Goal: Information Seeking & Learning: Find specific fact

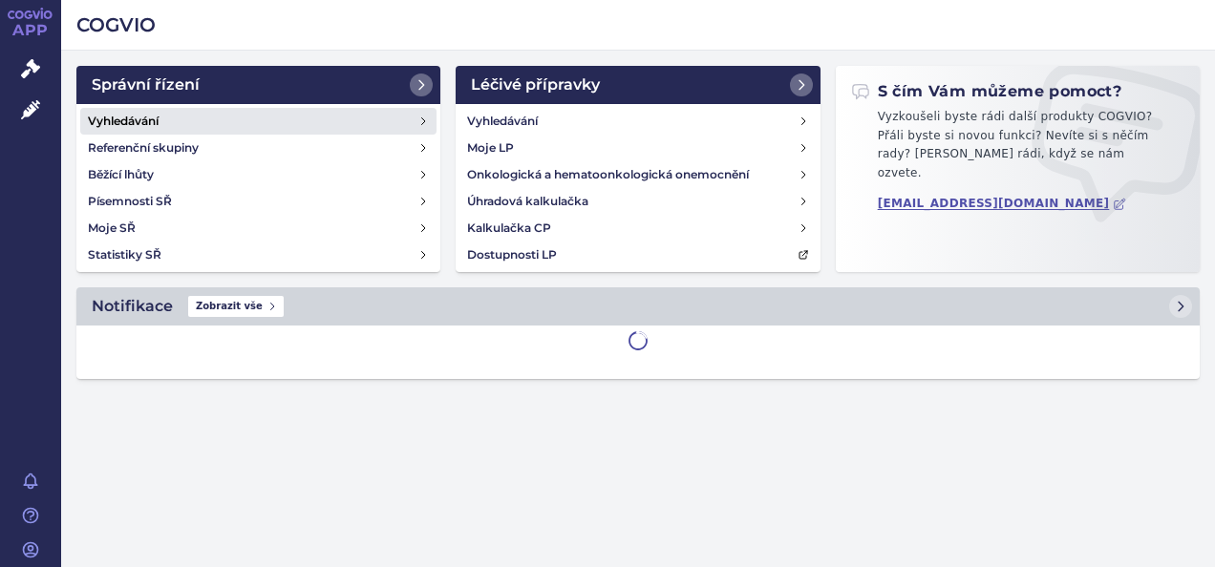
click at [136, 118] on h4 "Vyhledávání" at bounding box center [123, 121] width 71 height 19
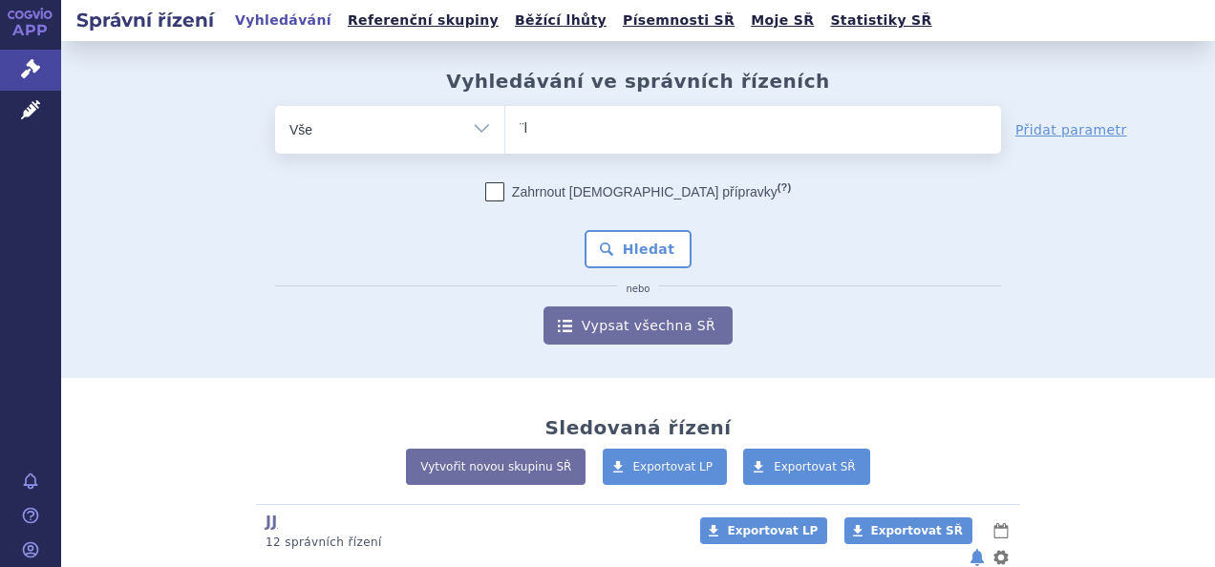
type input "¨ke"
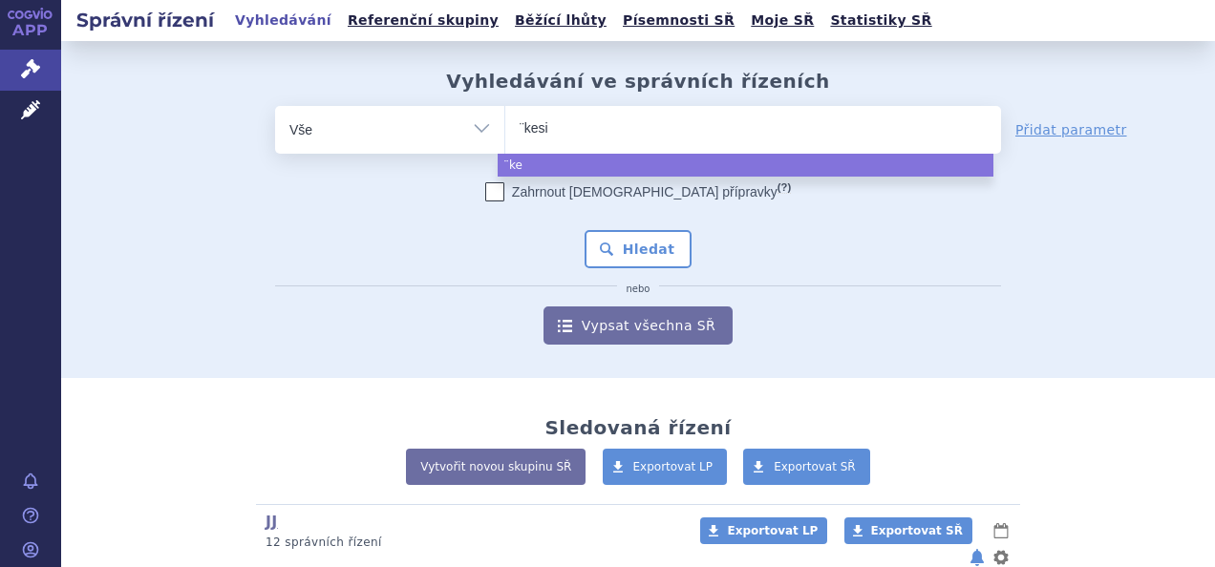
type input "¨kesim"
type input "¨kesimpt"
type input "¨kesimpta"
type input "¨kesimpt"
type input "¨kesimp"
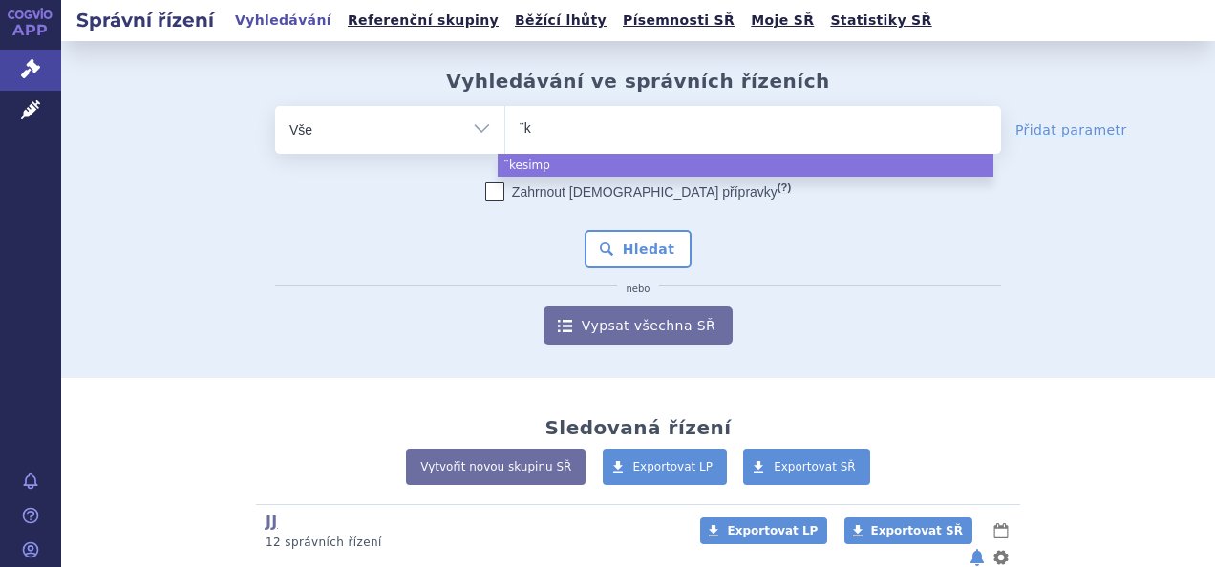
type input "¨"
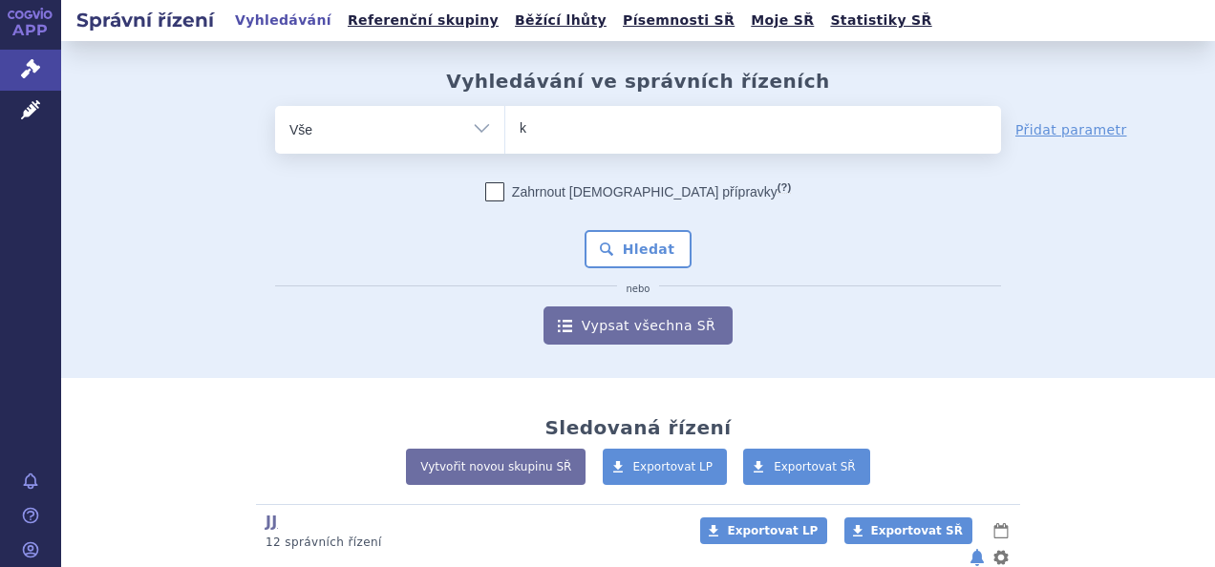
type input "ke"
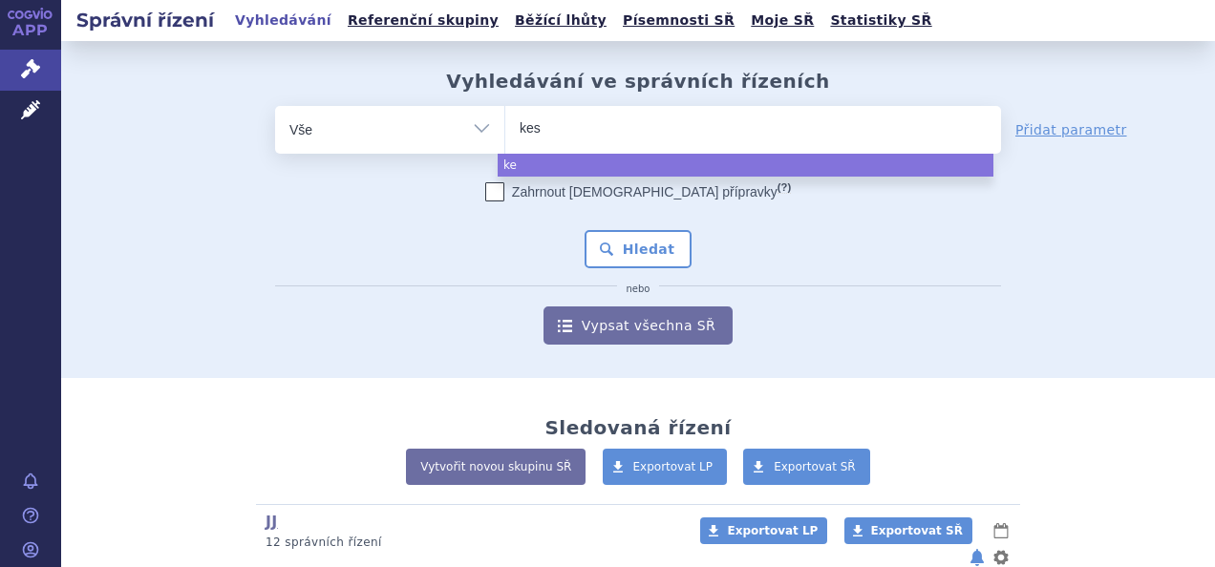
type input "kesi"
type input "kesim"
type input "kesimpt"
type input "kesimpta"
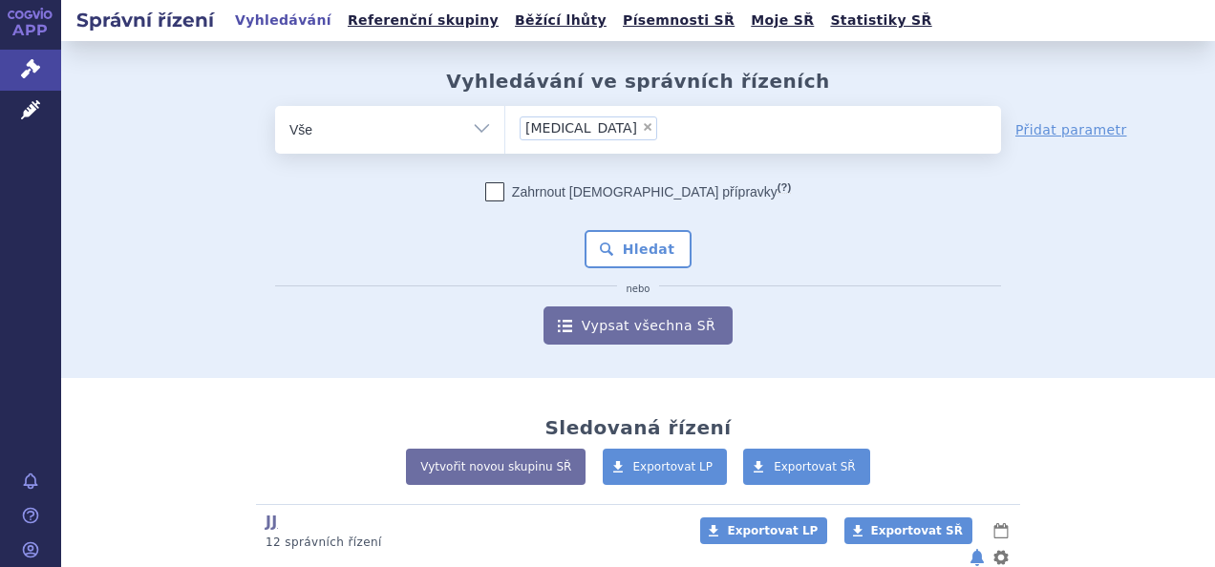
select select "kesimpta"
click at [635, 244] on button "Hledat" at bounding box center [638, 249] width 108 height 38
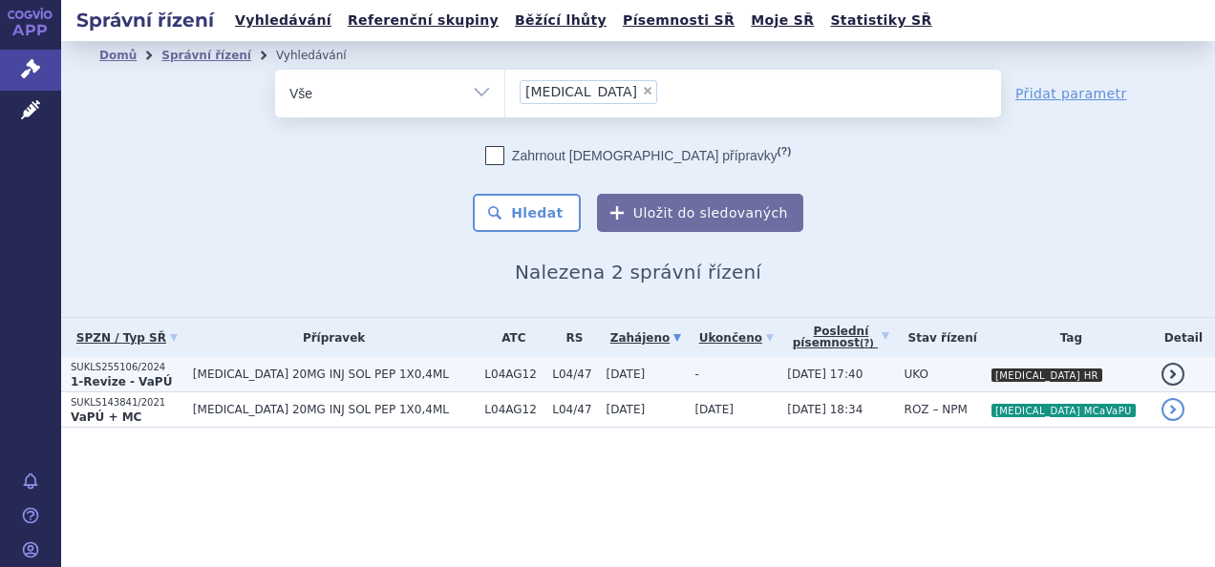
click at [981, 381] on td "UKO" at bounding box center [938, 374] width 86 height 35
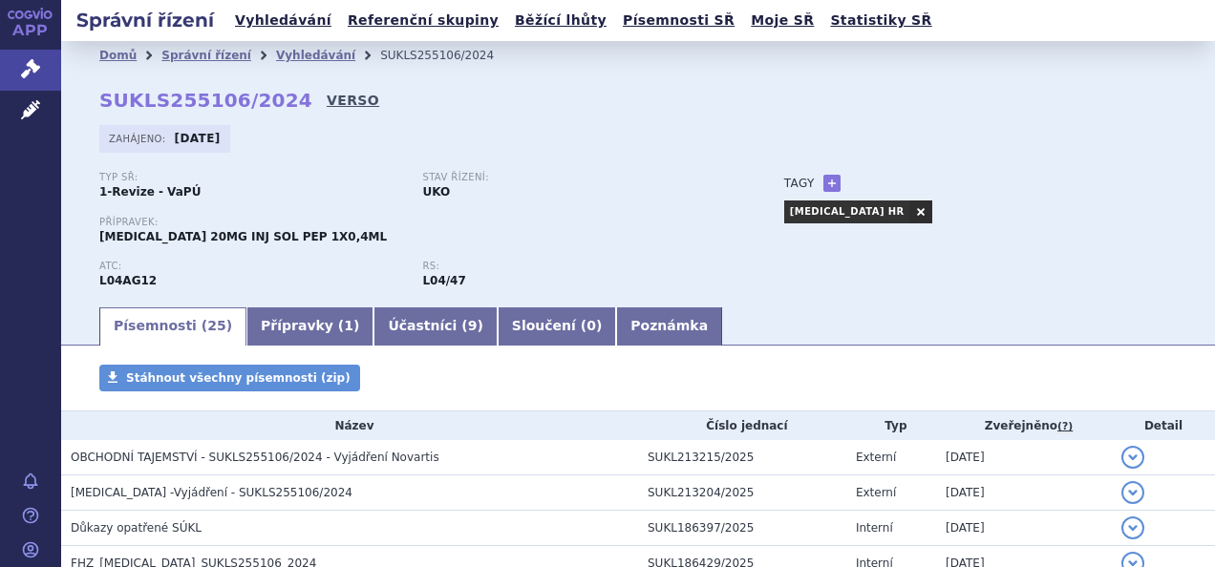
click at [327, 99] on link "VERSO" at bounding box center [353, 100] width 53 height 19
click at [303, 50] on link "Vyhledávání" at bounding box center [315, 55] width 79 height 13
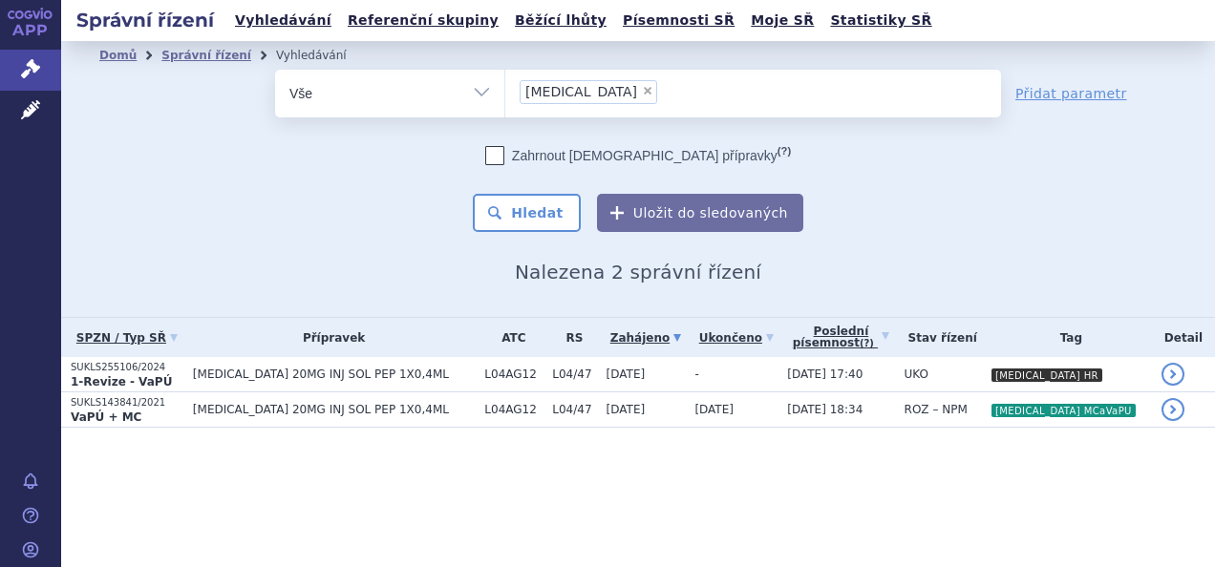
click at [642, 87] on span "×" at bounding box center [647, 90] width 11 height 11
click at [505, 87] on select "kesimpta" at bounding box center [504, 93] width 1 height 48
select select
type input "co"
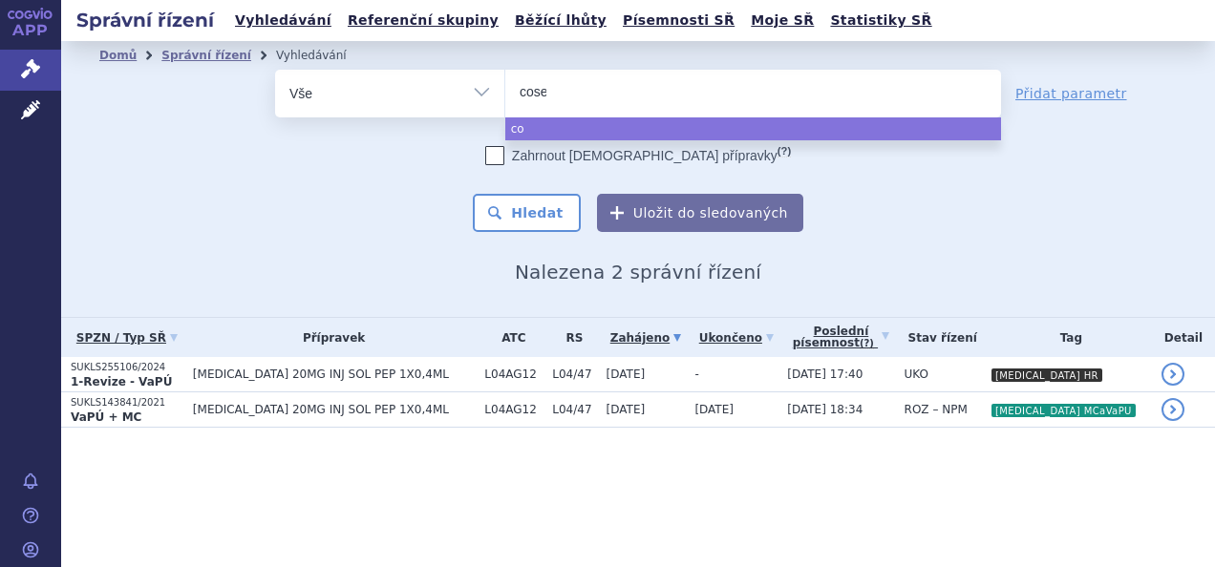
type input "cosen"
type input "cosenty"
type input "[MEDICAL_DATA]"
select select "[MEDICAL_DATA]"
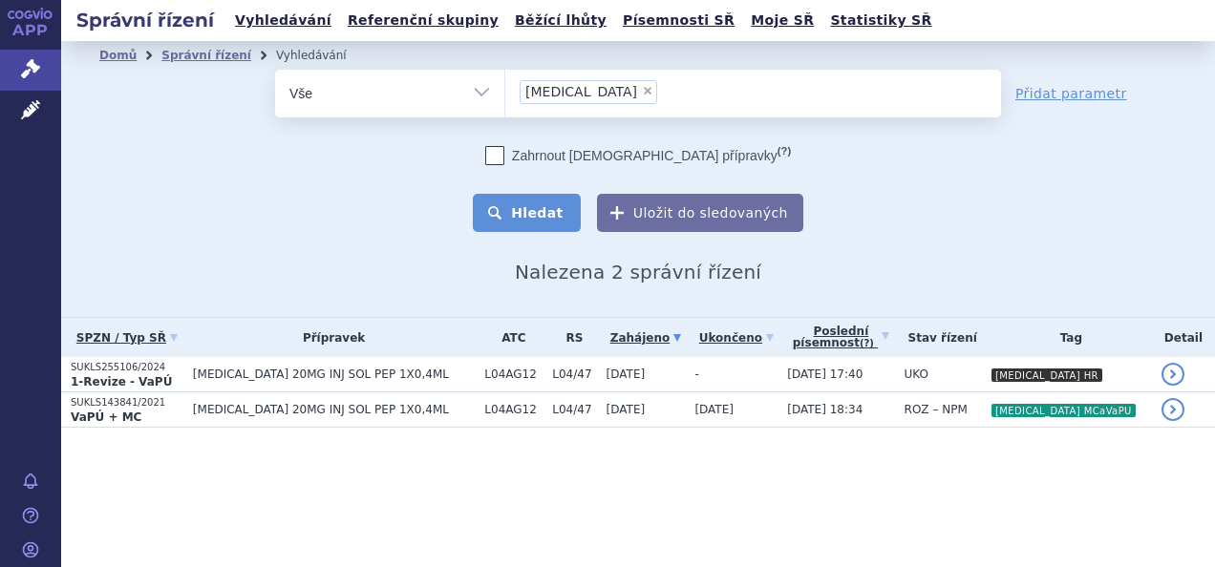
click at [561, 216] on button "Hledat" at bounding box center [527, 213] width 108 height 38
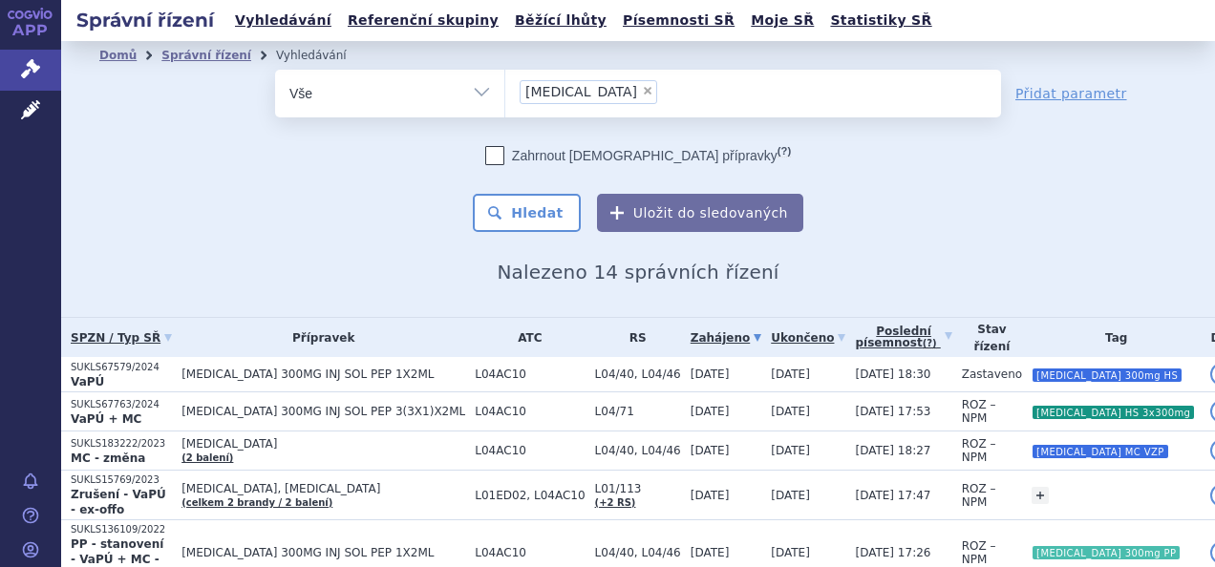
scroll to position [286, 0]
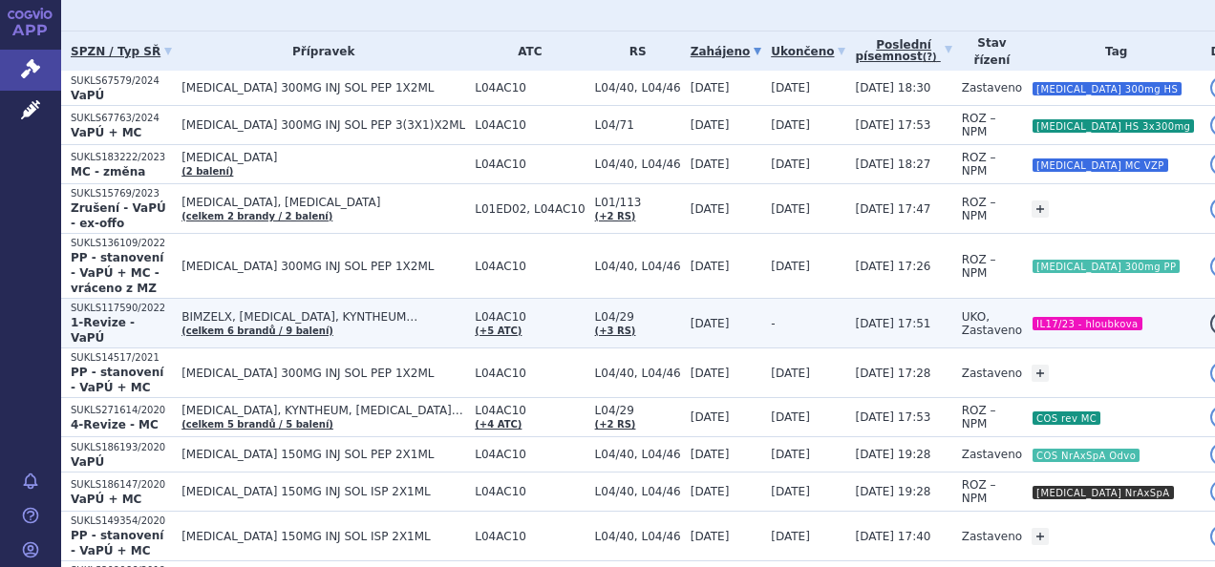
click at [918, 317] on span "[DATE] 17:51" at bounding box center [892, 323] width 75 height 13
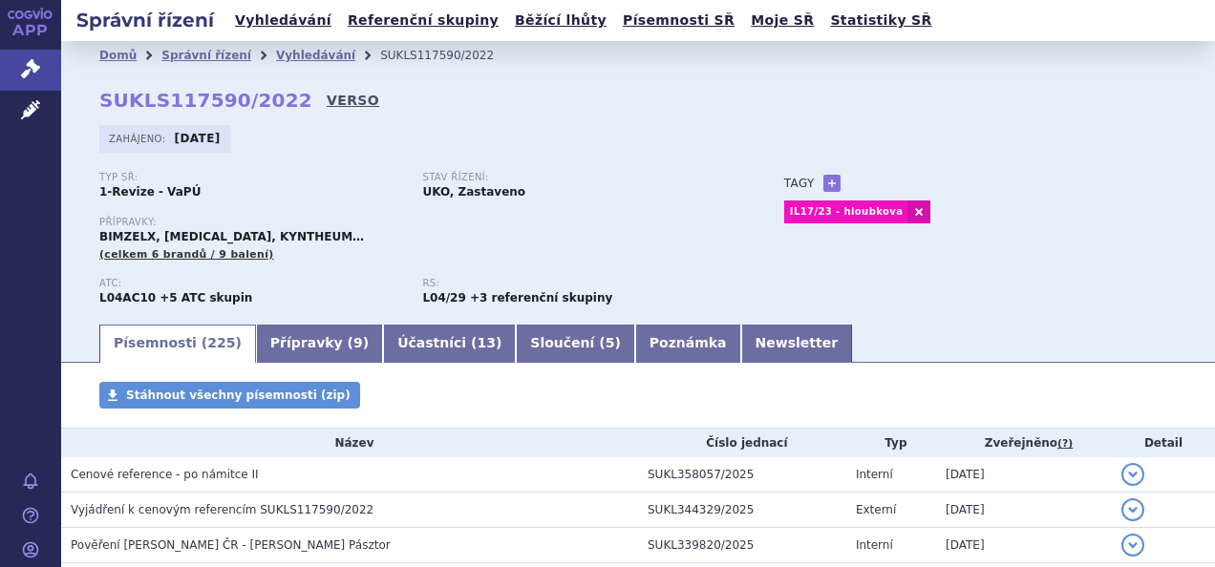
click at [327, 101] on link "VERSO" at bounding box center [353, 100] width 53 height 19
drag, startPoint x: 873, startPoint y: 59, endPoint x: 634, endPoint y: 128, distance: 248.4
click at [283, 43] on li "Vyhledávání" at bounding box center [328, 55] width 104 height 29
click at [277, 56] on link "Vyhledávání" at bounding box center [315, 55] width 79 height 13
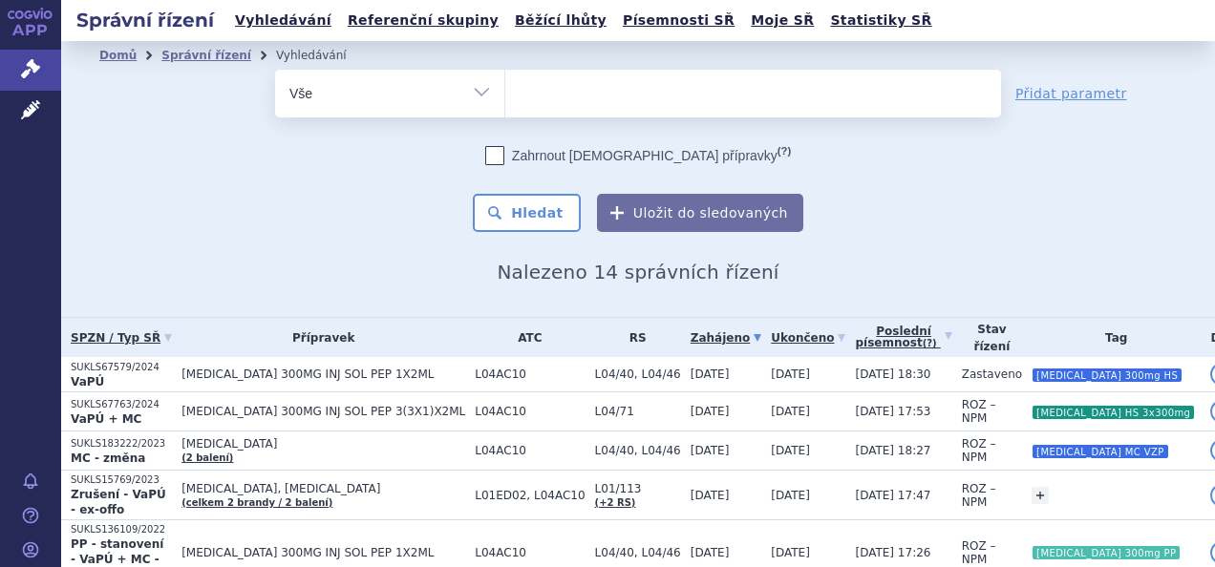
select select
type input "jo"
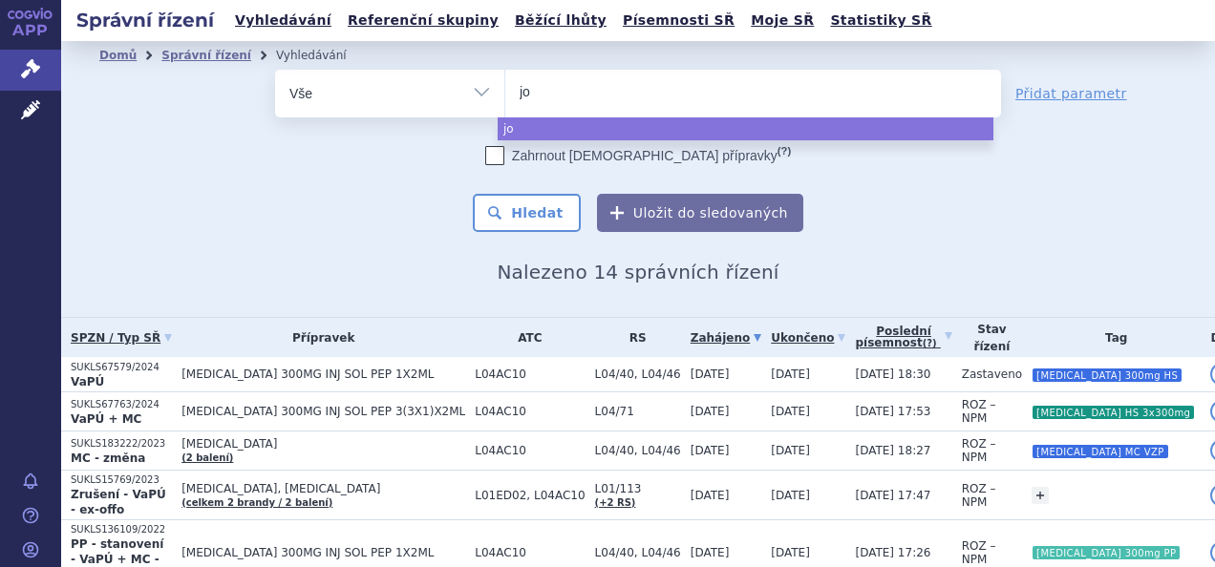
type input "joh"
type input "john"
type input "johns"
type input "johnson"
select select "johnson"
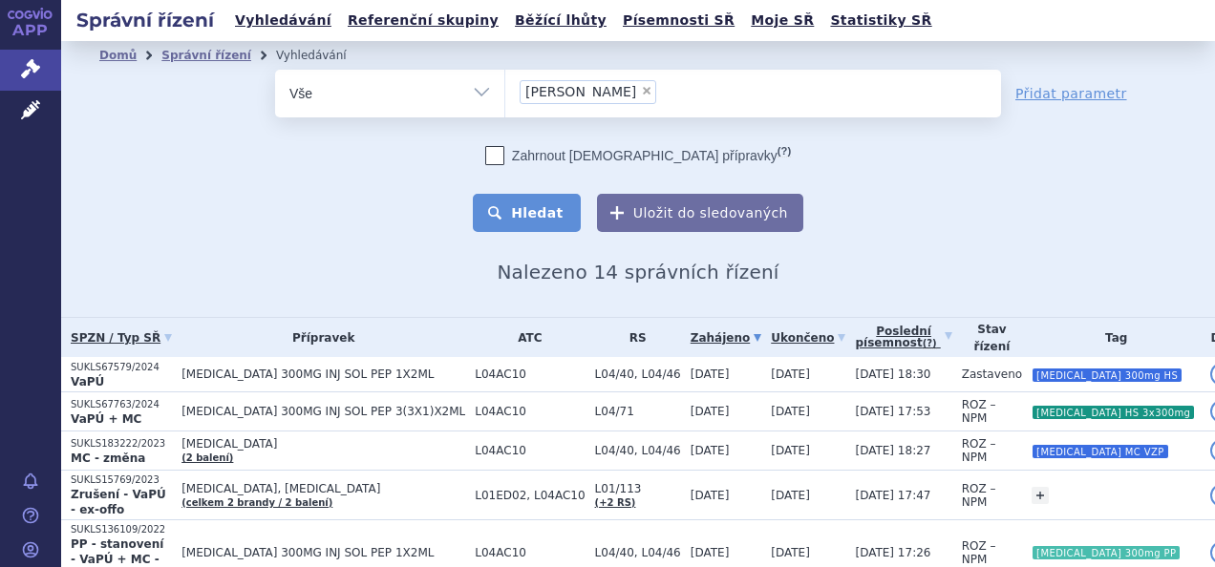
click at [546, 201] on button "Hledat" at bounding box center [527, 213] width 108 height 38
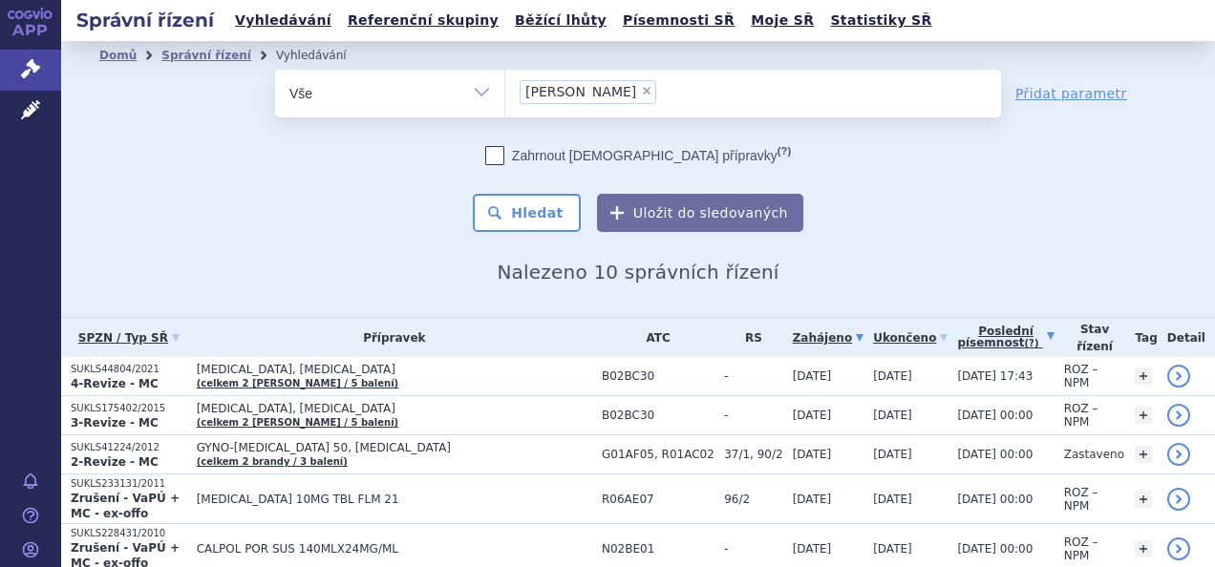
click at [986, 327] on link "Poslední písemnost (?)" at bounding box center [1005, 337] width 96 height 39
click at [641, 95] on span "×" at bounding box center [646, 90] width 11 height 11
click at [505, 95] on select "[PERSON_NAME]" at bounding box center [504, 93] width 1 height 48
select select
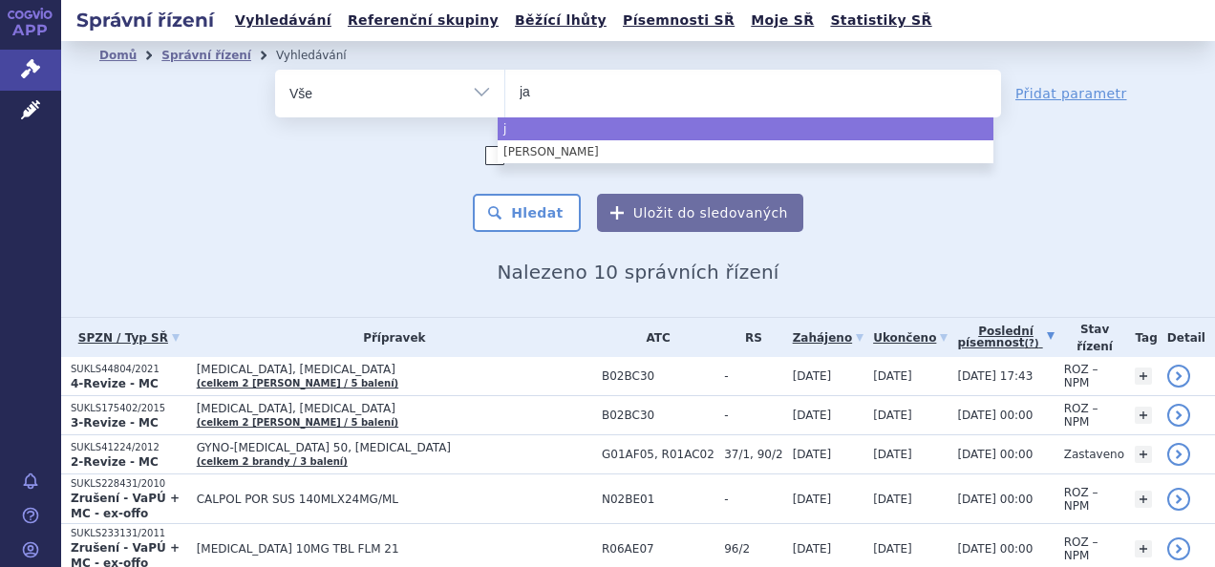
type input "jan"
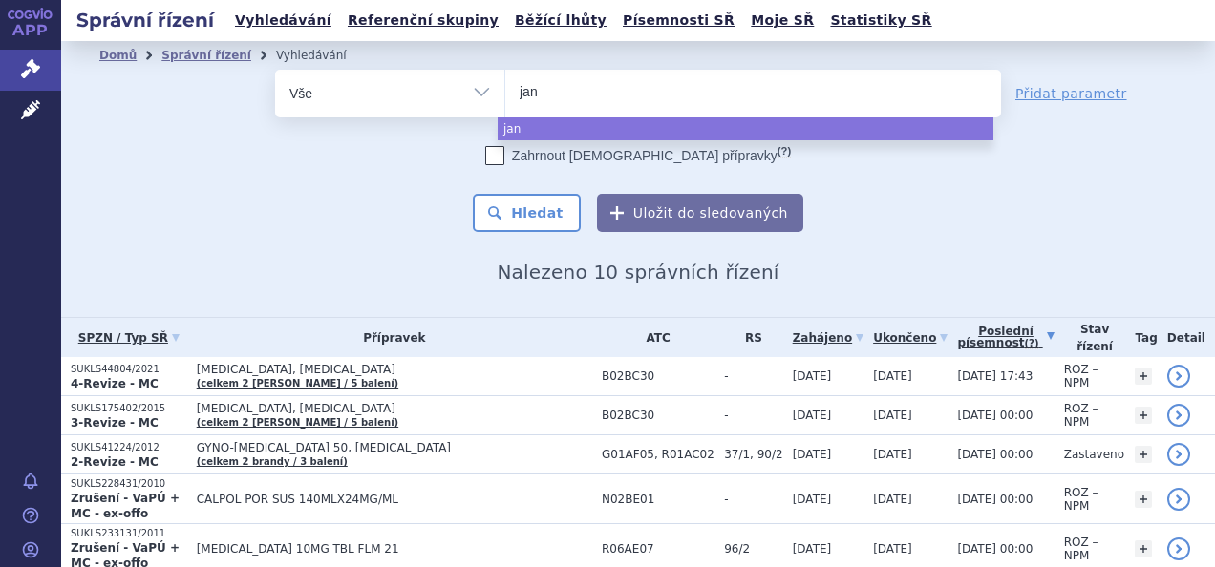
type input "jans"
type input "janse"
type input "[PERSON_NAME]"
type input "jansenn"
select select "jansenn"
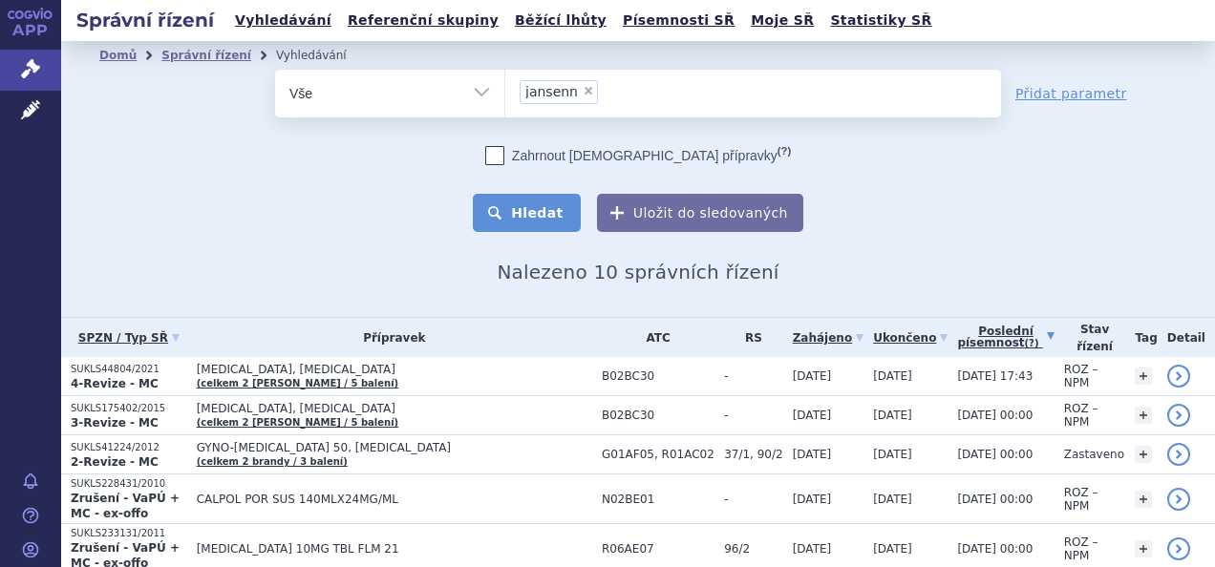
click at [565, 230] on button "Hledat" at bounding box center [527, 213] width 108 height 38
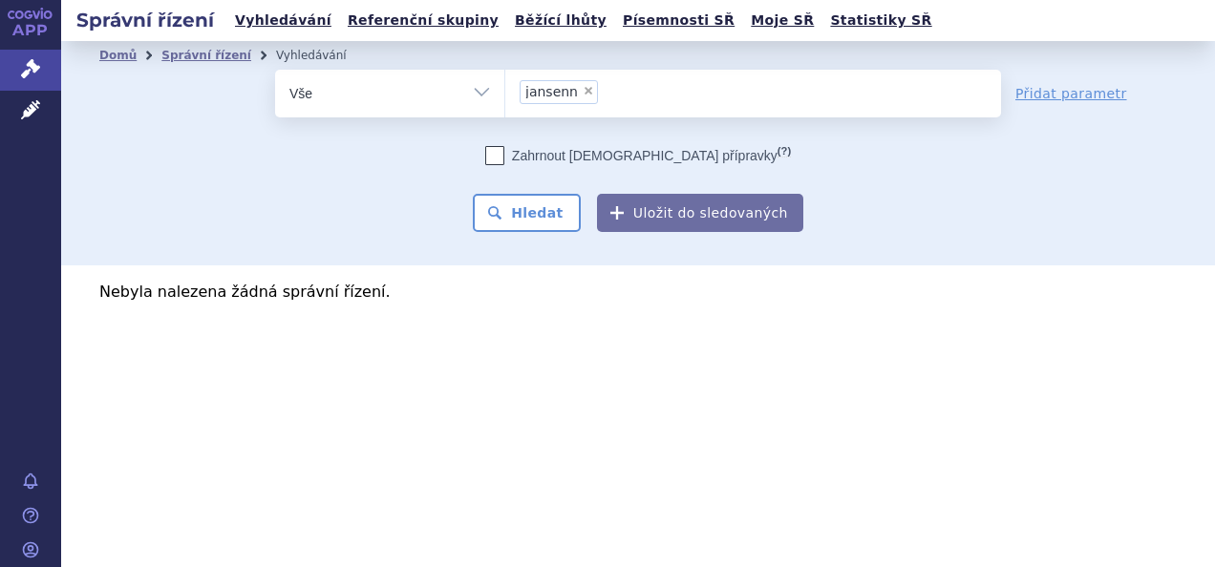
click at [582, 85] on span "×" at bounding box center [587, 90] width 11 height 11
click at [505, 84] on select "jansenn" at bounding box center [504, 93] width 1 height 48
select select
drag, startPoint x: 325, startPoint y: 82, endPoint x: 319, endPoint y: 97, distance: 16.3
click at [325, 82] on select "Vše Spisová značka Typ SŘ Přípravek/SUKL kód Účastník/Držitel" at bounding box center [389, 91] width 229 height 43
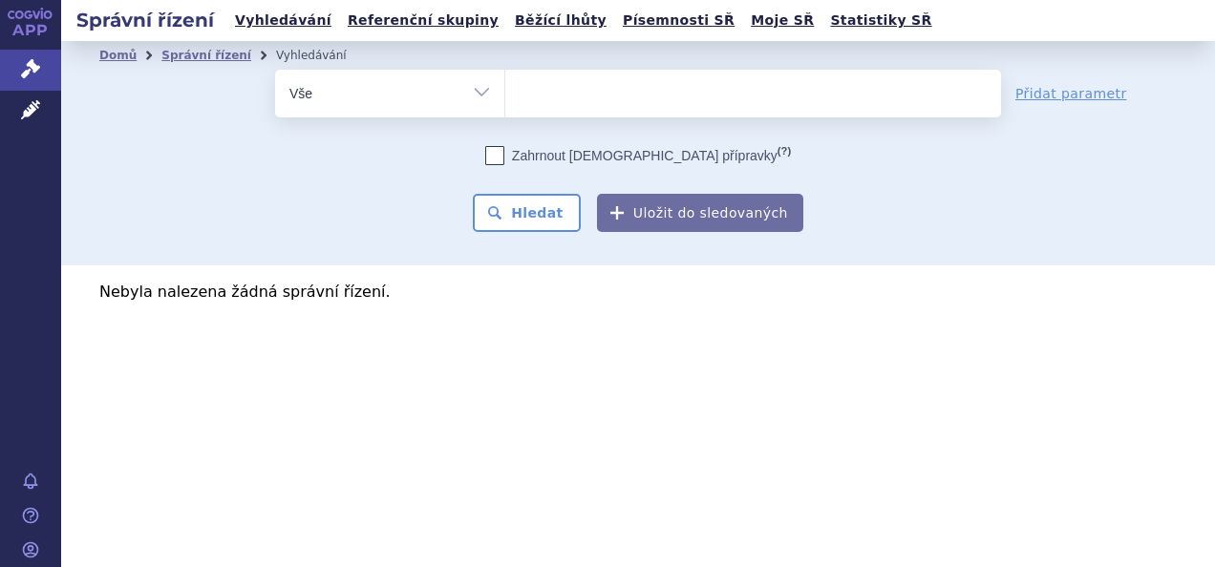
select select "filter-participant"
click at [275, 70] on select "Vše Spisová značka Typ SŘ Přípravek/SUKL kód Účastník/Držitel" at bounding box center [389, 91] width 229 height 43
click at [554, 90] on ul at bounding box center [753, 90] width 496 height 40
click at [505, 90] on select at bounding box center [504, 93] width 1 height 48
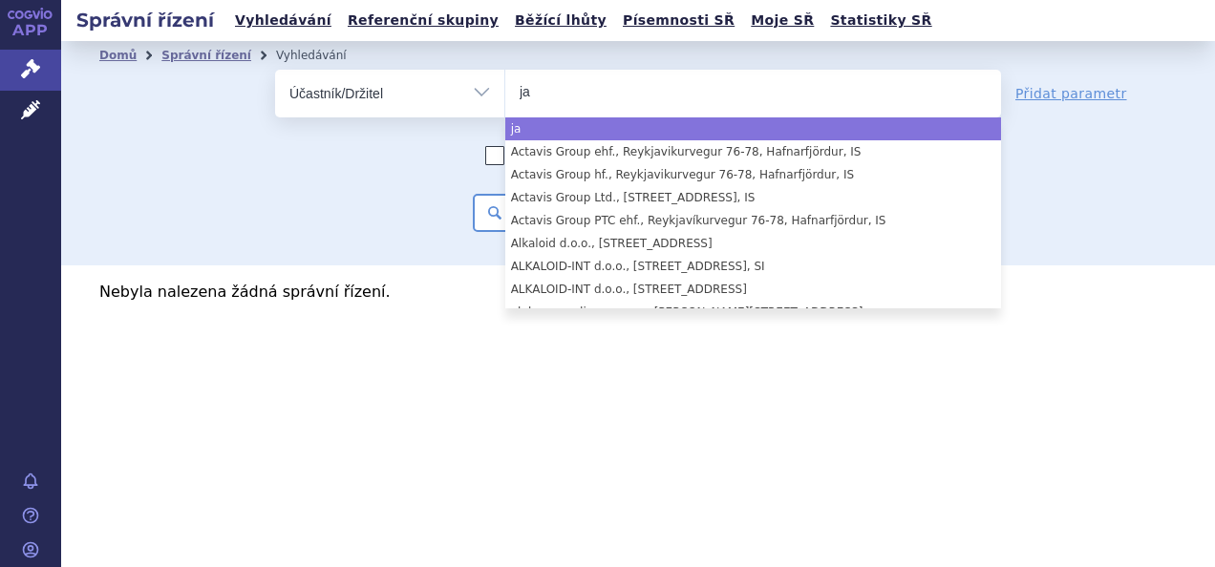
type input "j"
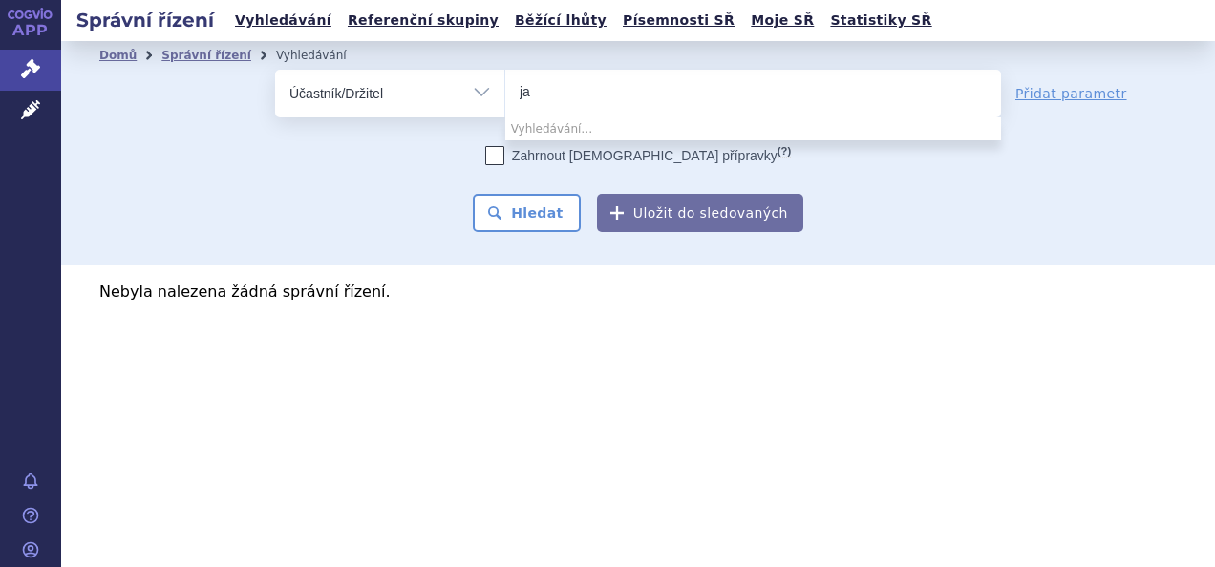
type input "j"
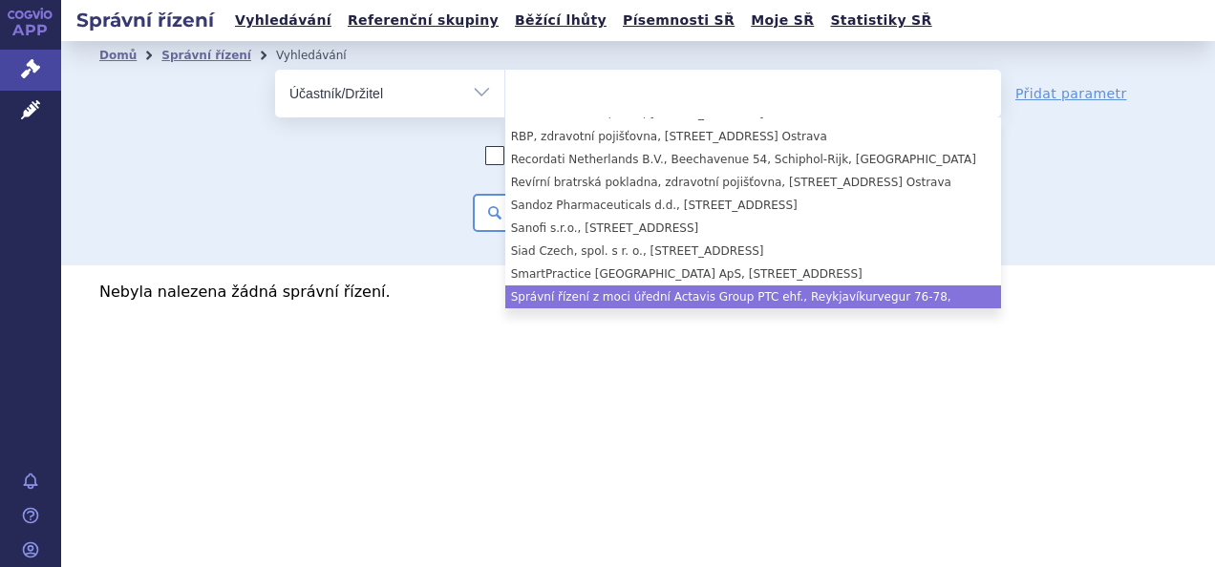
scroll to position [2101, 0]
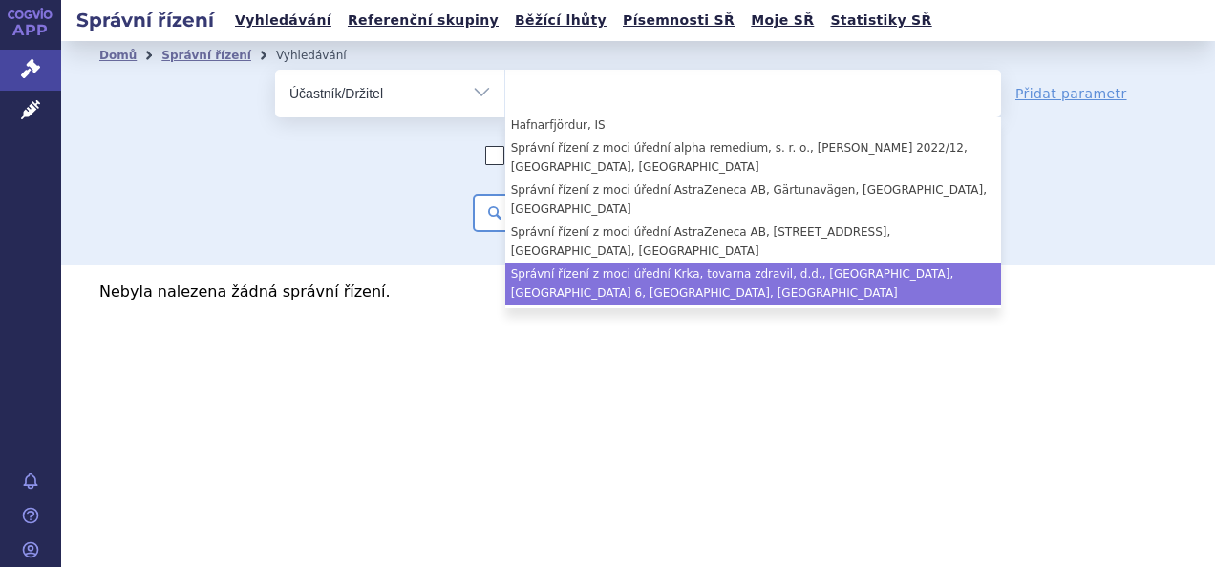
select select "a6a05ce0-7539-4153-a05d-1da13a001d55"
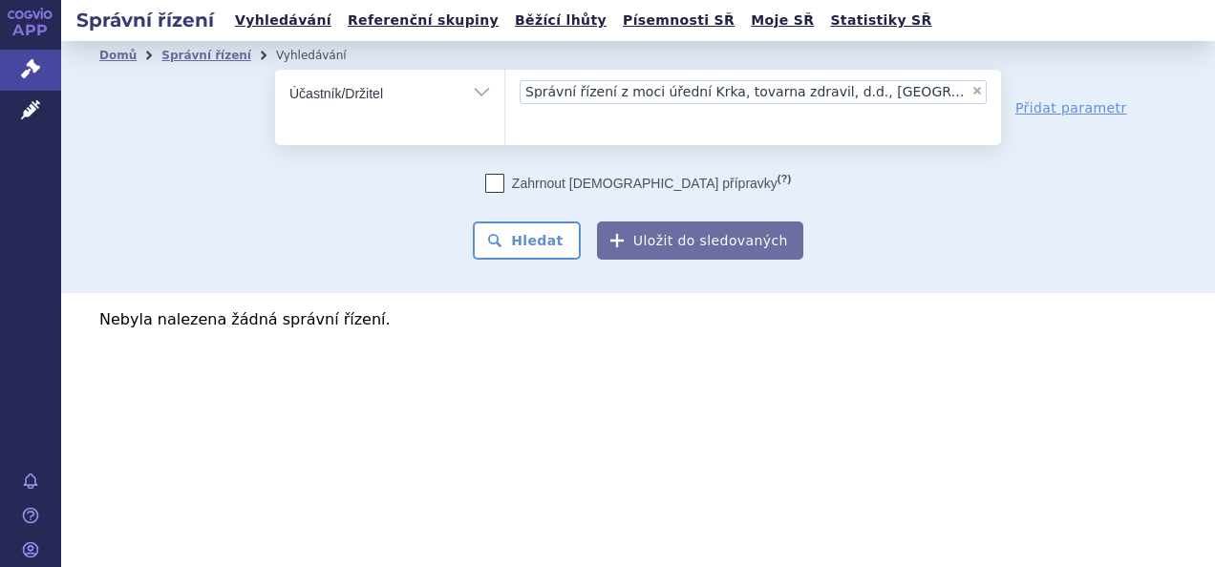
click at [382, 107] on select "Vše Spisová značka Typ SŘ Přípravek/SUKL kód Účastník/Držitel" at bounding box center [389, 91] width 229 height 43
click at [464, 83] on select "Vše Spisová značka Typ SŘ Přípravek/SUKL kód Účastník/Držitel" at bounding box center [389, 91] width 229 height 43
select select "filter-applicant"
click at [275, 70] on select "Vše Spisová značka Typ SŘ Přípravek/SUKL kód Účastník/Držitel" at bounding box center [389, 91] width 229 height 43
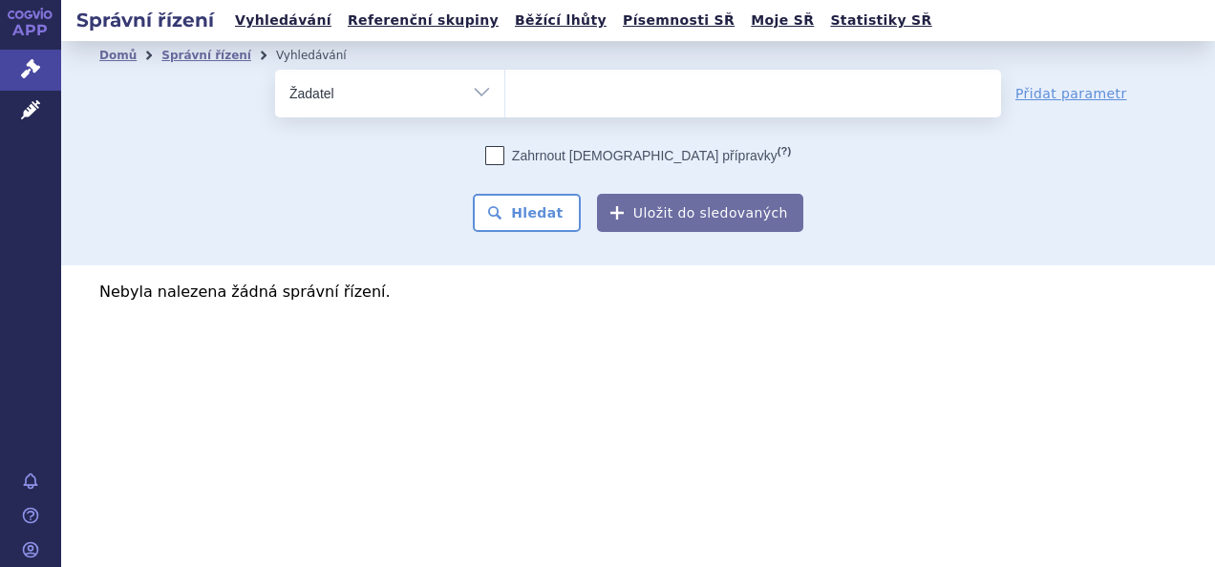
click at [570, 91] on ul at bounding box center [753, 90] width 496 height 40
click at [505, 91] on select at bounding box center [504, 93] width 1 height 48
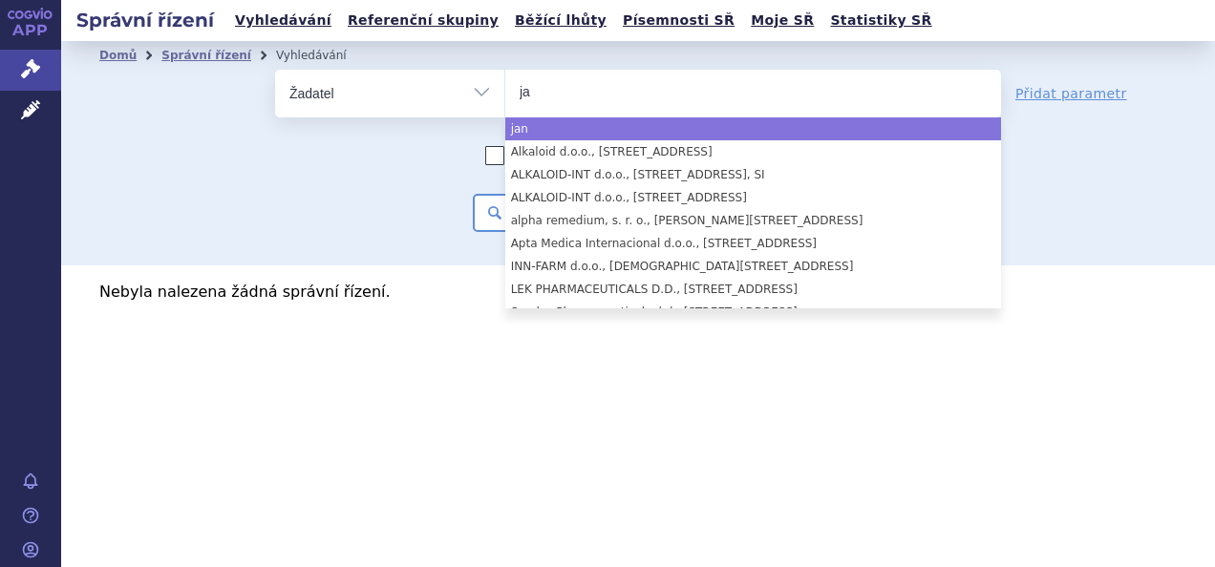
type input "j"
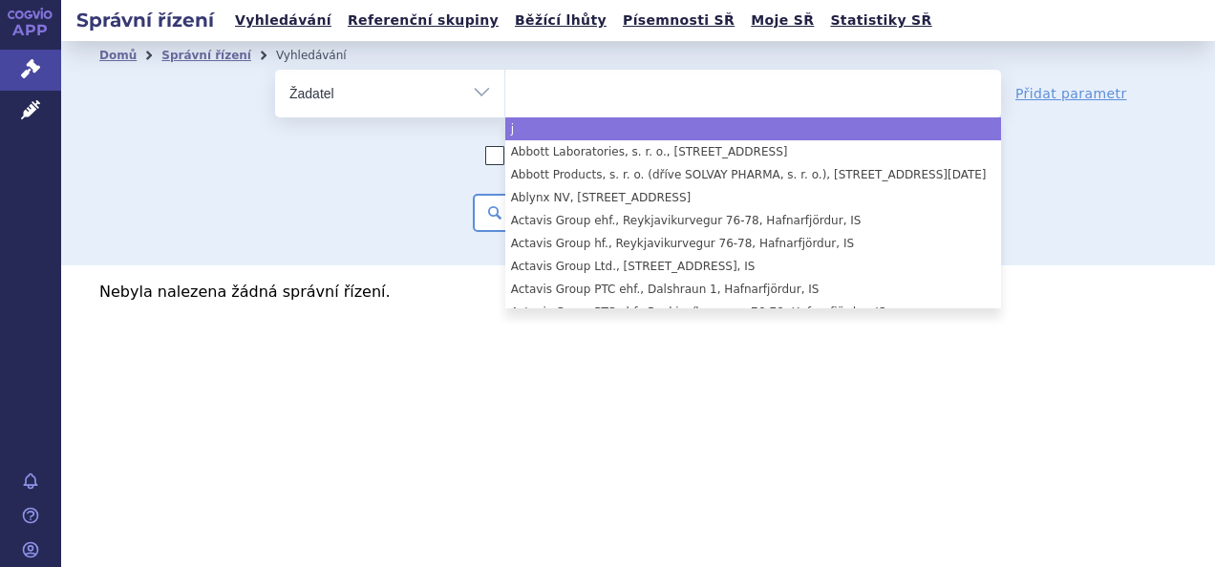
click at [441, 90] on select "Vše Spisová značka Typ SŘ Přípravek/SUKL kód Účastník/Držitel" at bounding box center [389, 91] width 229 height 43
select select "j"
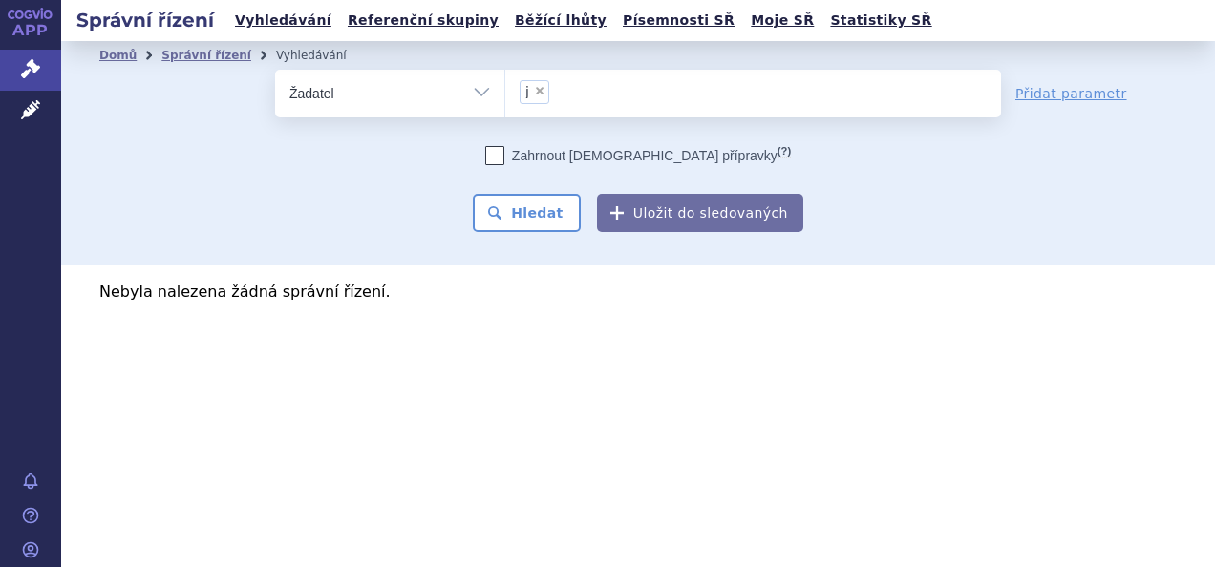
drag, startPoint x: 493, startPoint y: 93, endPoint x: 476, endPoint y: 108, distance: 23.0
click at [493, 93] on select "Vše Spisová značka Typ SŘ Přípravek/SUKL kód Účastník/Držitel" at bounding box center [389, 91] width 229 height 43
select select "filter-all"
click at [275, 70] on select "Vše Spisová značka Typ SŘ Přípravek/SUKL kód Účastník/Držitel" at bounding box center [389, 91] width 229 height 43
click at [615, 101] on ul at bounding box center [753, 90] width 496 height 40
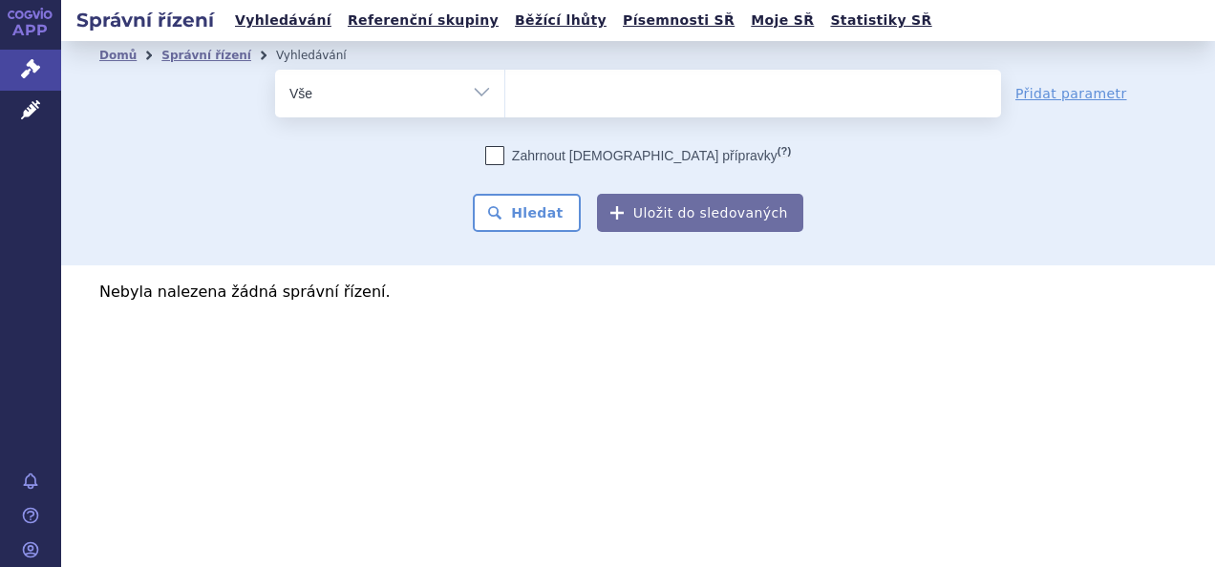
click at [505, 101] on select at bounding box center [504, 93] width 1 height 48
type input "tr"
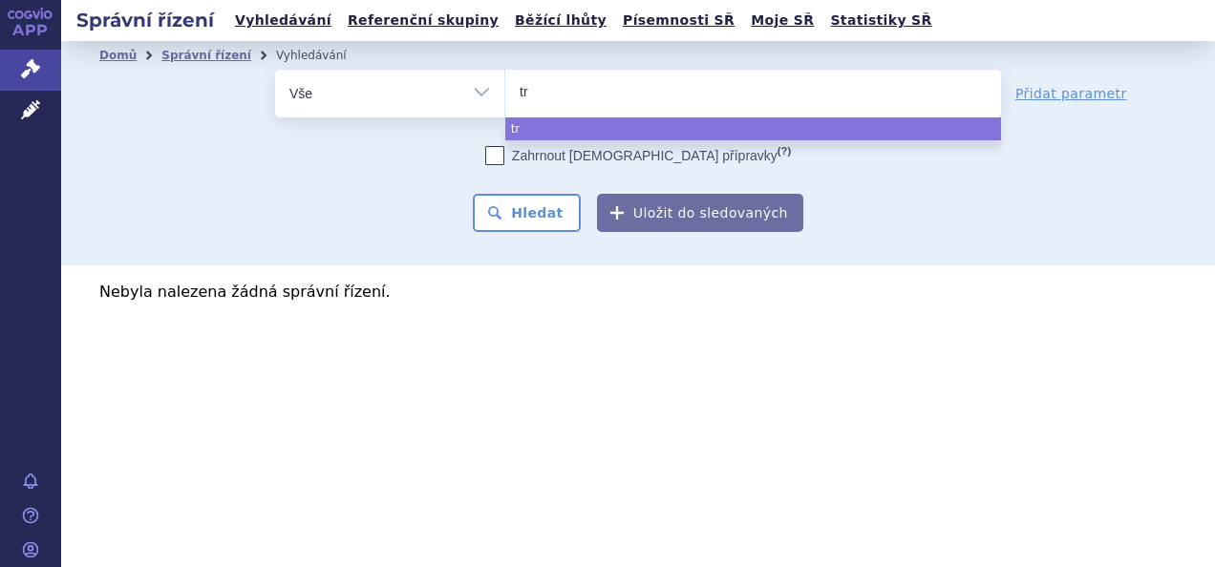
type input "tre"
type input "trem"
type input "tremfy"
type input "tremfya"
select select "tremfya"
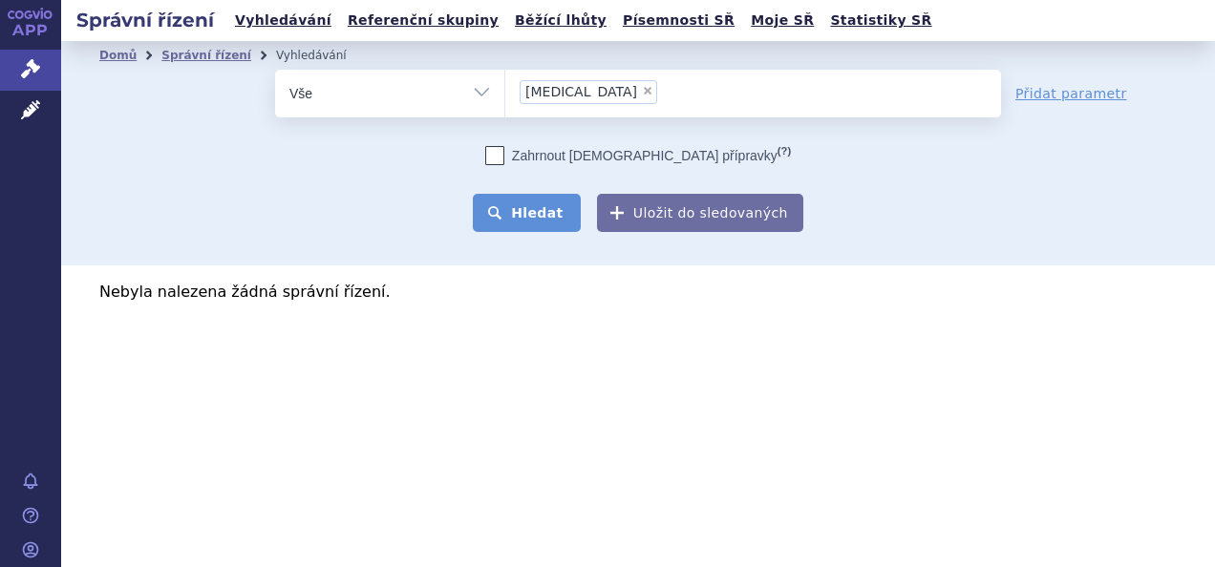
click at [546, 202] on button "Hledat" at bounding box center [527, 213] width 108 height 38
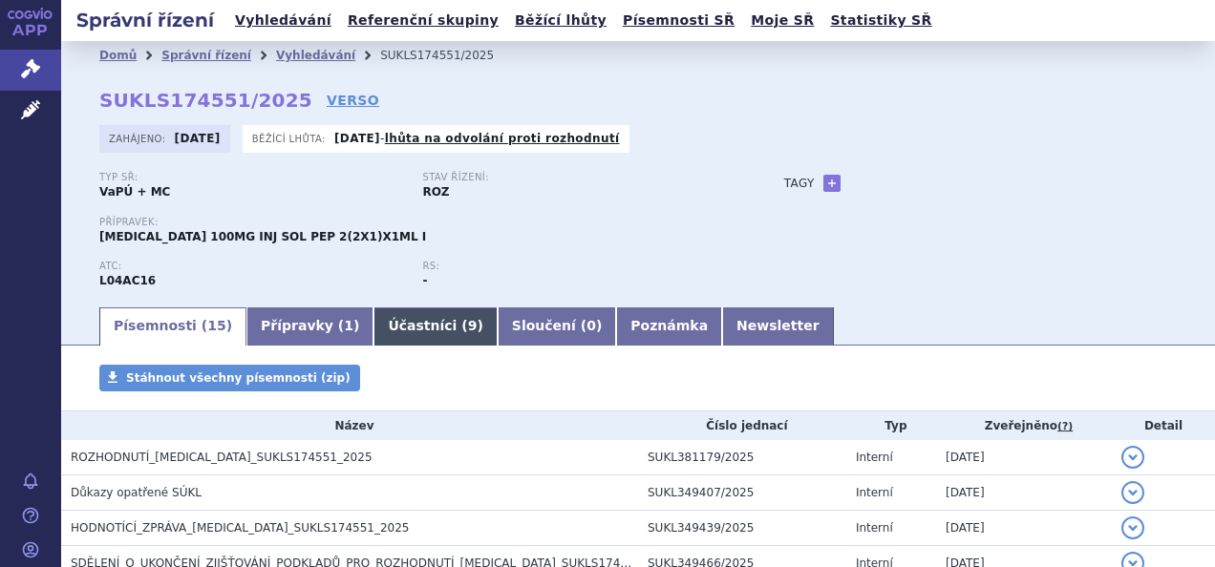
click at [468, 318] on span "9" at bounding box center [473, 325] width 10 height 15
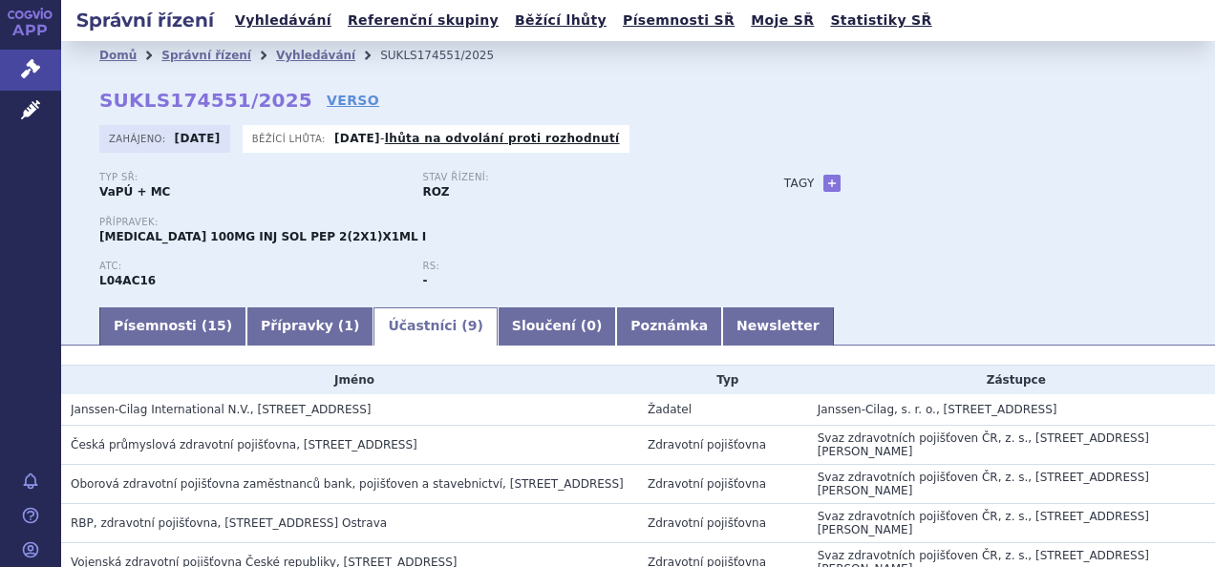
click at [282, 66] on li "Vyhledávání" at bounding box center [328, 55] width 104 height 29
click at [304, 46] on li "Vyhledávání" at bounding box center [328, 55] width 104 height 29
